Goal: Go to known website: Access a specific website the user already knows

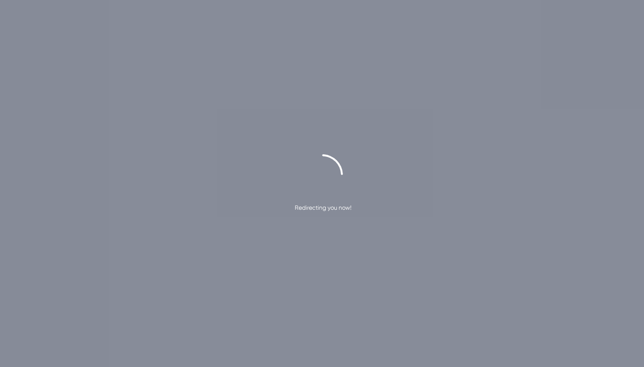
click at [316, 253] on div "Redirecting you now!" at bounding box center [322, 183] width 644 height 367
click at [285, 63] on div "Hold on! 🚀" at bounding box center [322, 183] width 644 height 367
